Goal: Navigation & Orientation: Understand site structure

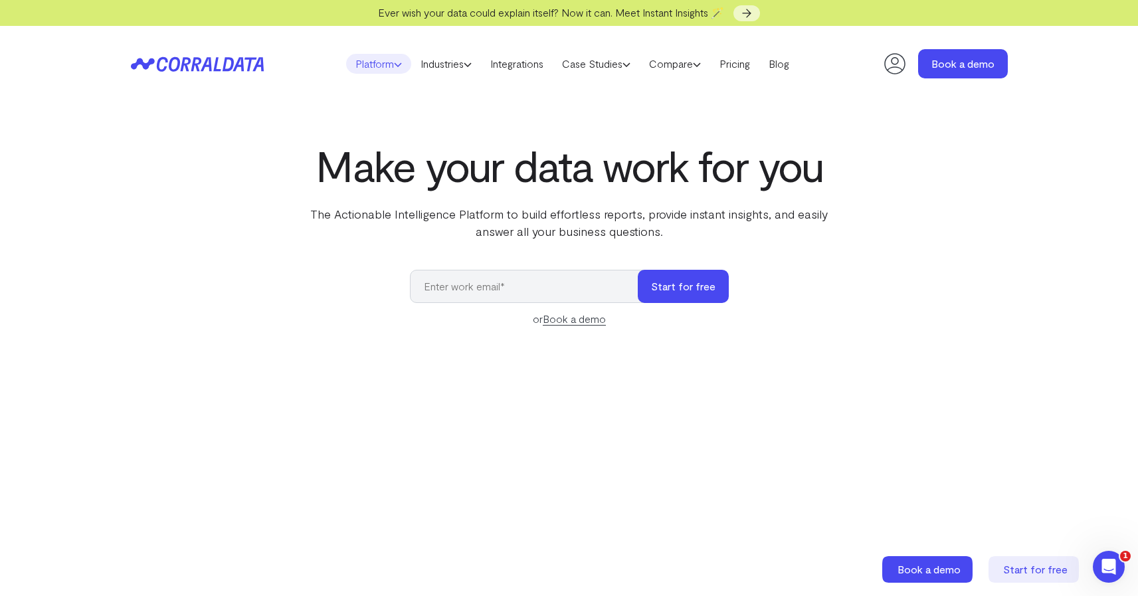
click at [385, 66] on link "Platform" at bounding box center [378, 64] width 65 height 20
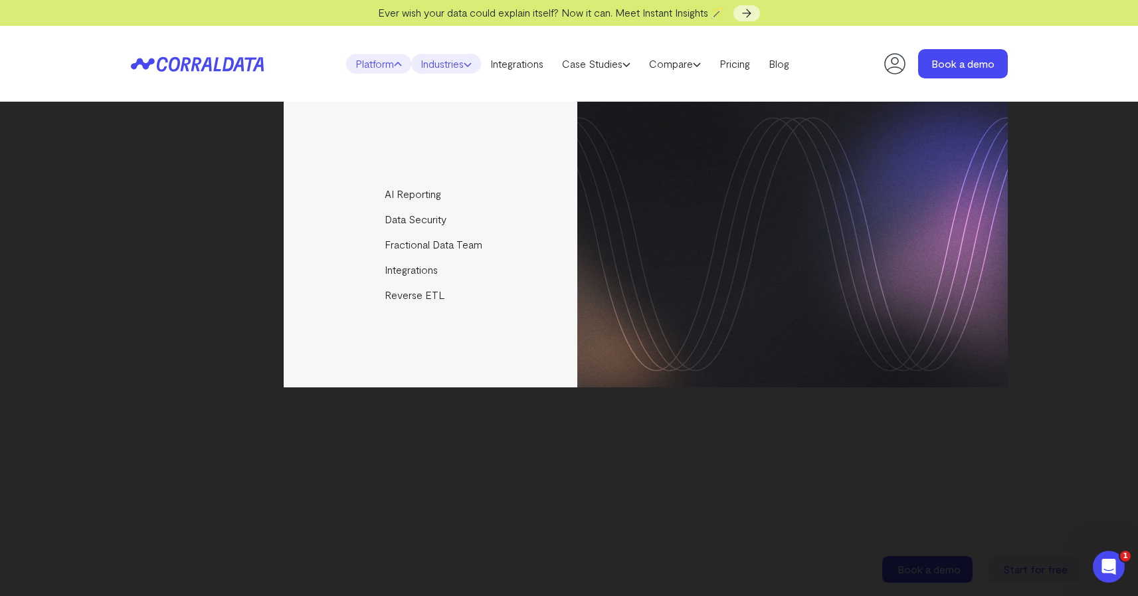
click at [432, 70] on link "Industries" at bounding box center [446, 64] width 70 height 20
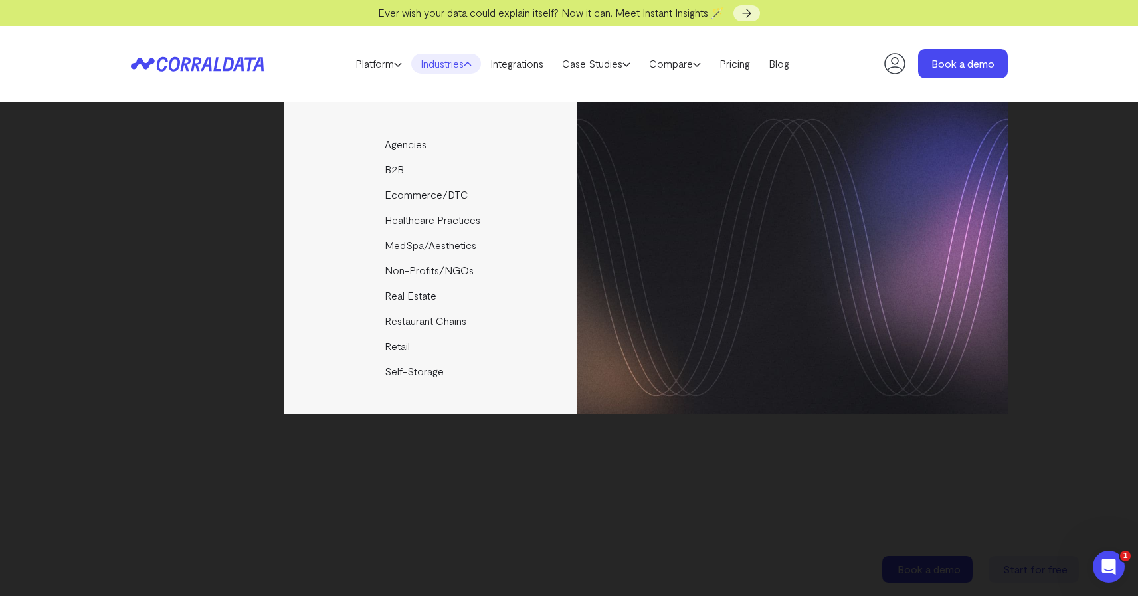
click at [511, 74] on header "Platform AI Reporting Use AI to effortlessly answer any business questions from…" at bounding box center [569, 64] width 877 height 76
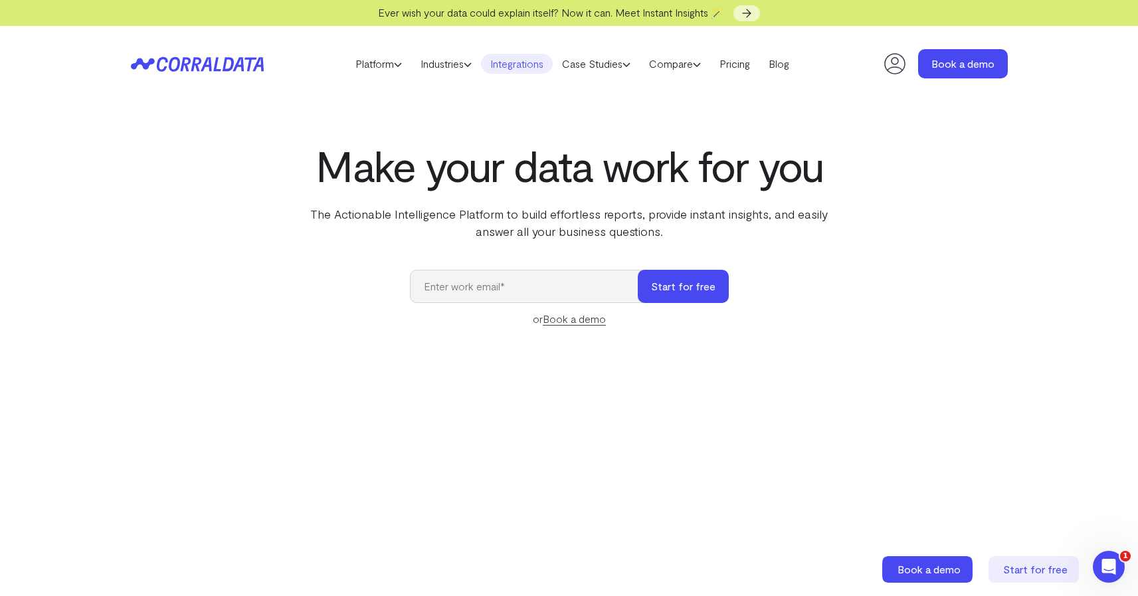
click at [541, 66] on link "Integrations" at bounding box center [517, 64] width 72 height 20
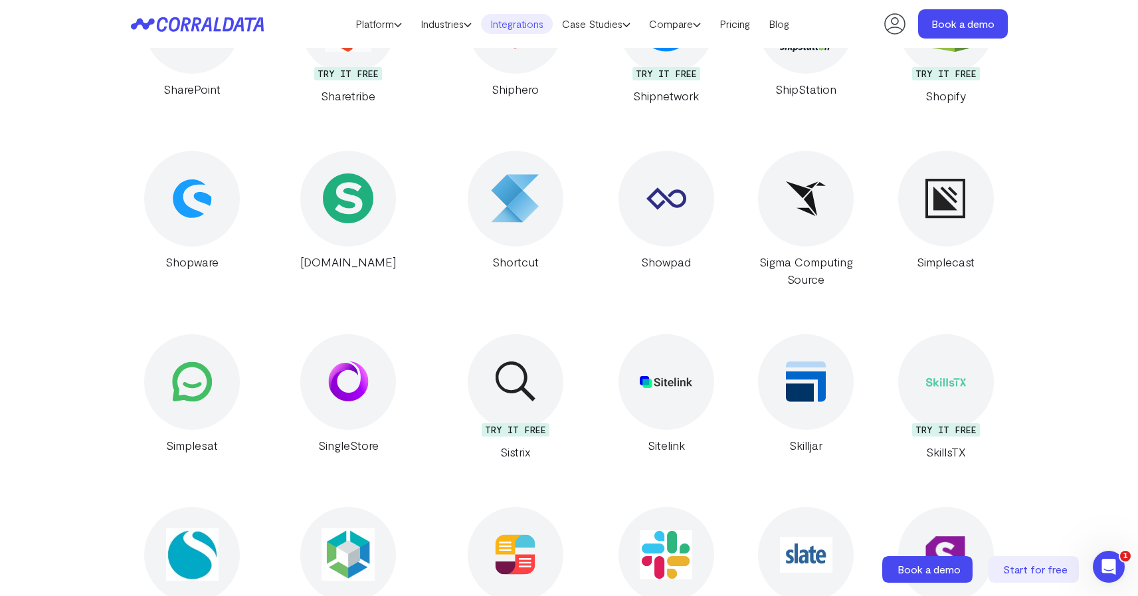
scroll to position [26090, 0]
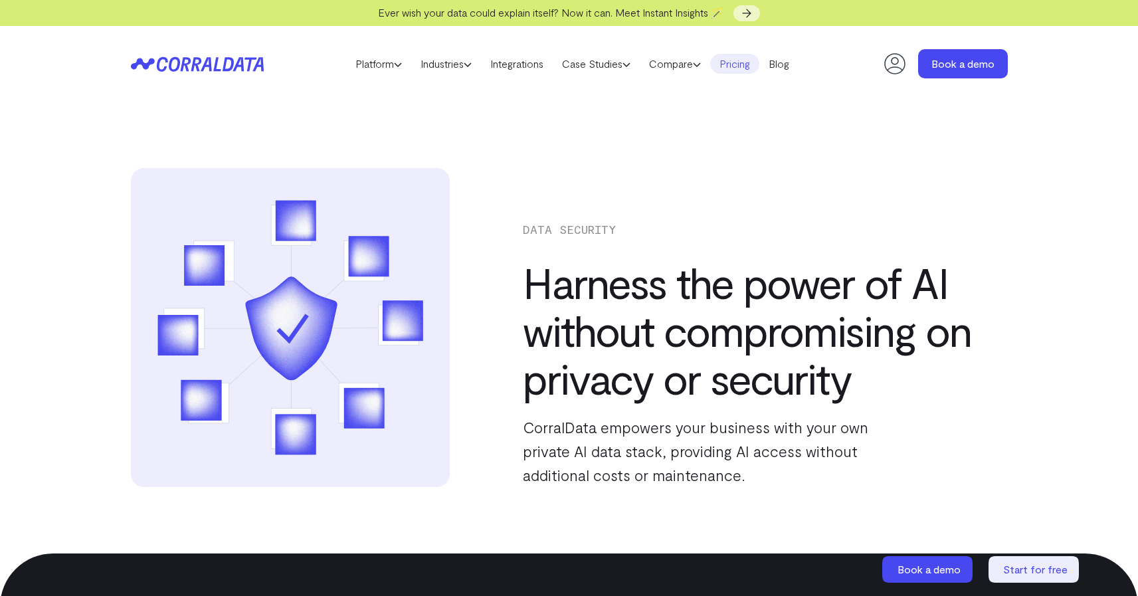
click at [738, 66] on link "Pricing" at bounding box center [734, 64] width 49 height 20
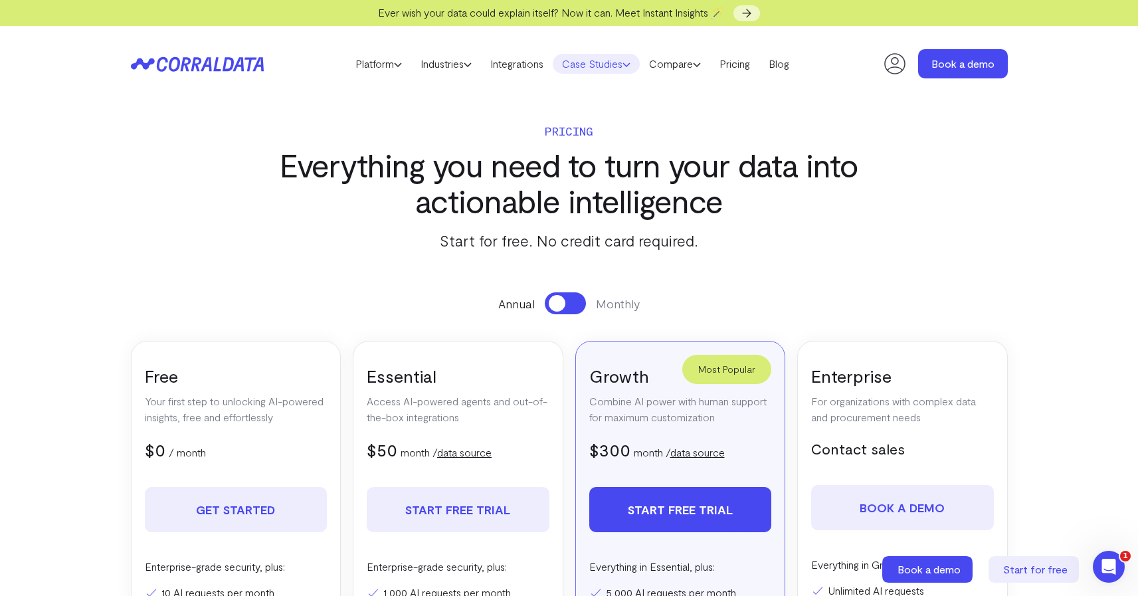
click at [596, 62] on link "Case Studies" at bounding box center [596, 64] width 87 height 20
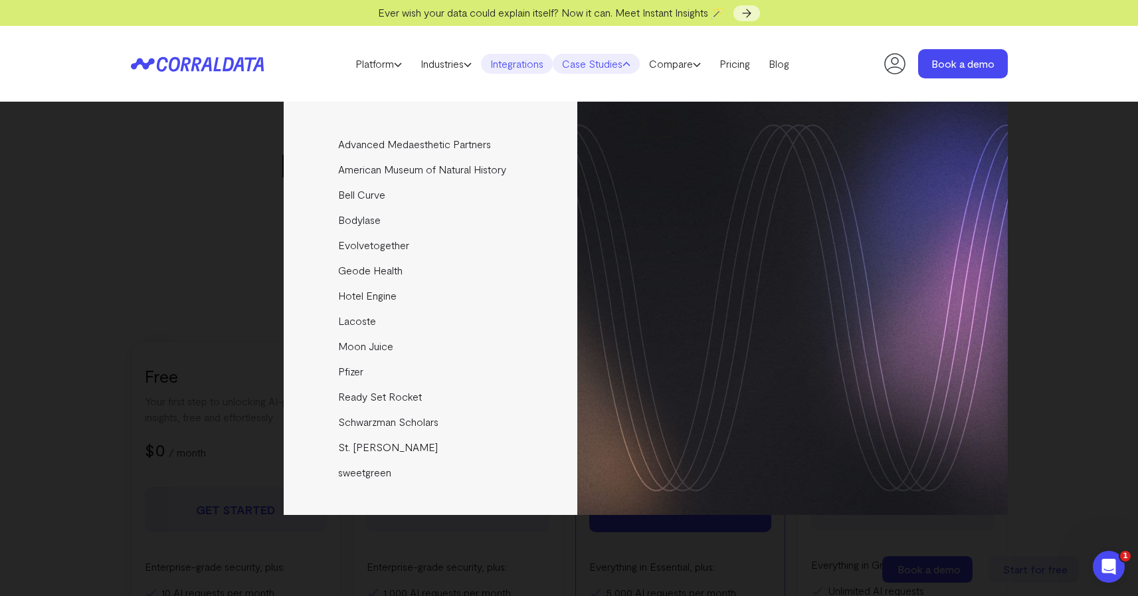
click at [526, 60] on link "Integrations" at bounding box center [517, 64] width 72 height 20
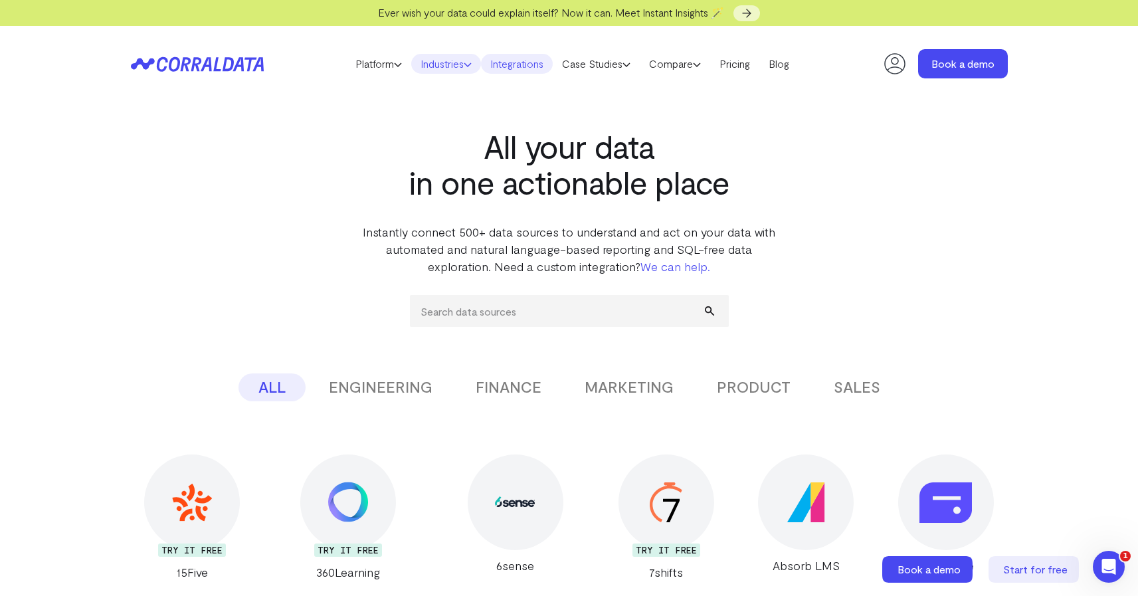
click at [434, 60] on link "Industries" at bounding box center [446, 64] width 70 height 20
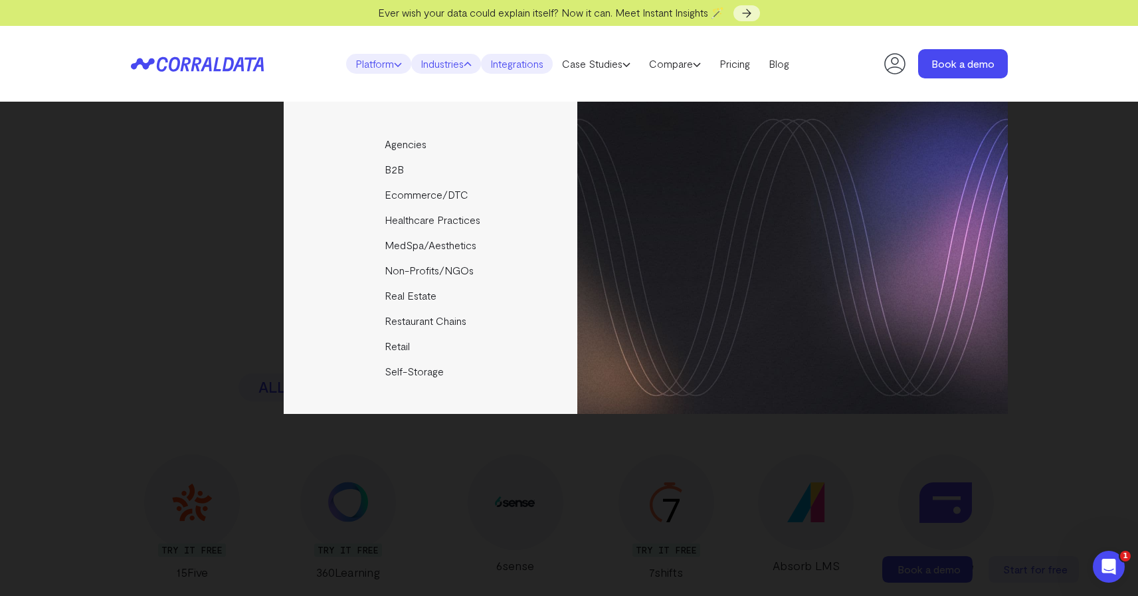
click at [375, 64] on link "Platform" at bounding box center [378, 64] width 65 height 20
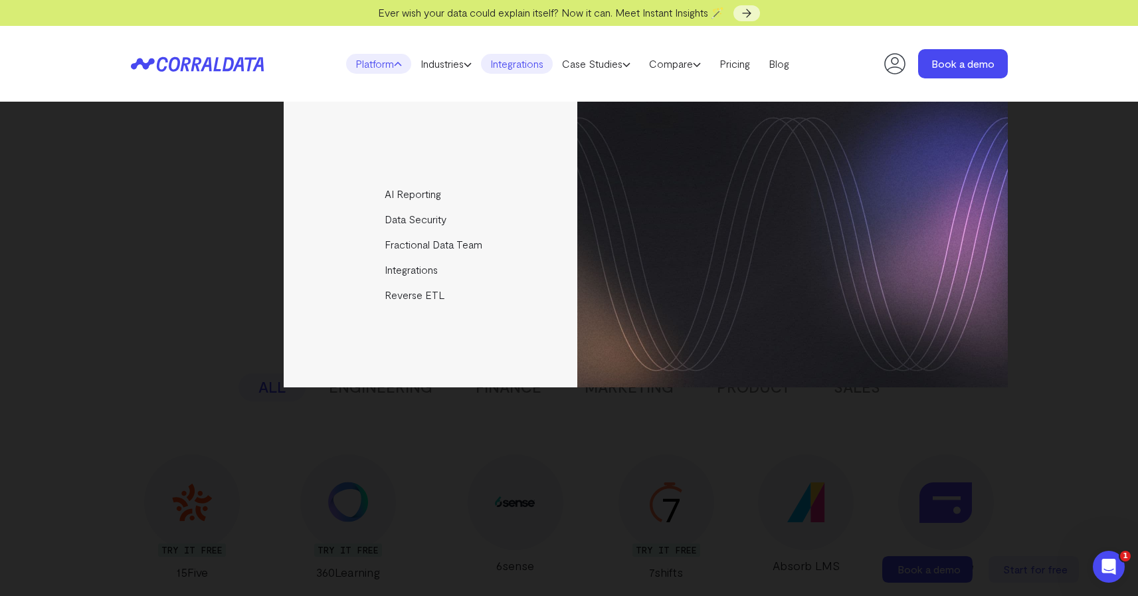
click at [236, 70] on icon at bounding box center [197, 63] width 133 height 15
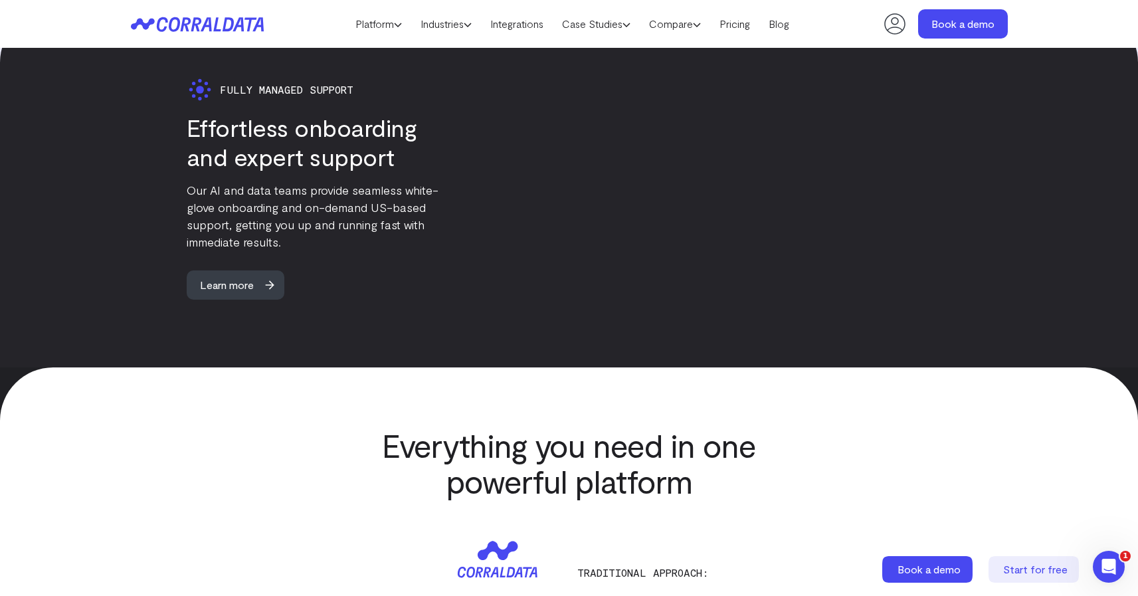
scroll to position [3470, 0]
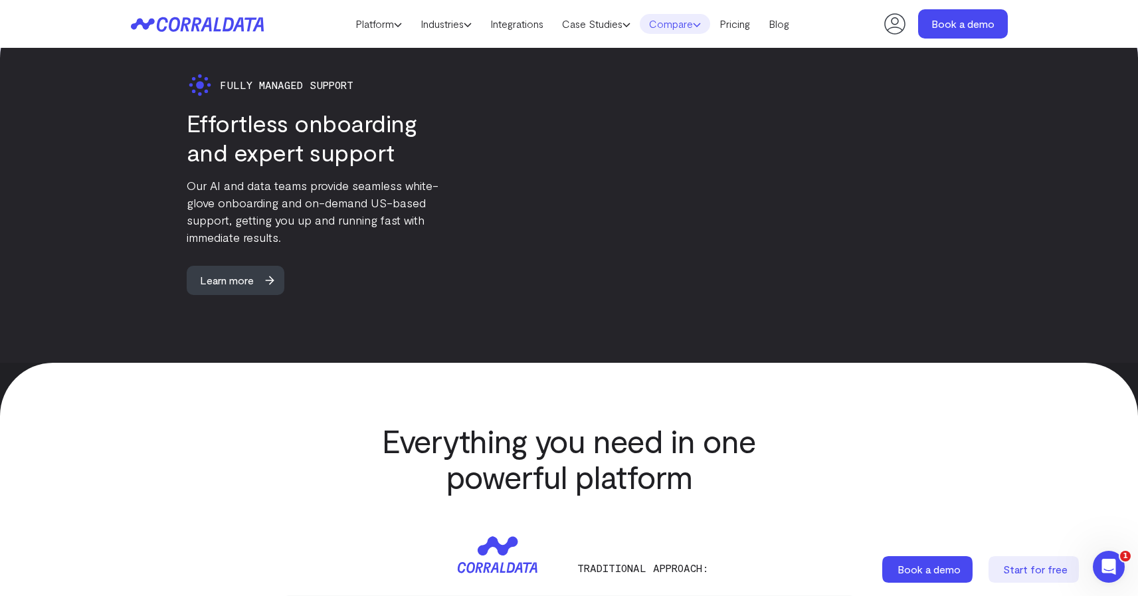
click at [709, 29] on link "Compare" at bounding box center [675, 24] width 70 height 20
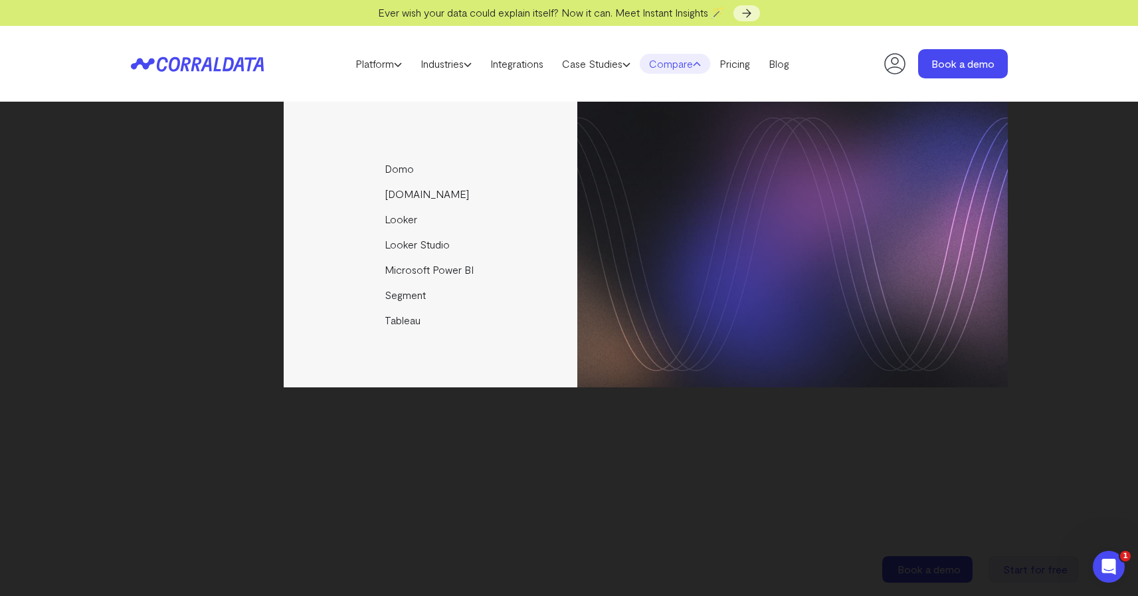
click at [176, 167] on div "Domo Funnel.io Looker Looker Studio Microsoft Power BI Segment Tableau" at bounding box center [569, 245] width 877 height 286
